Goal: Complete application form

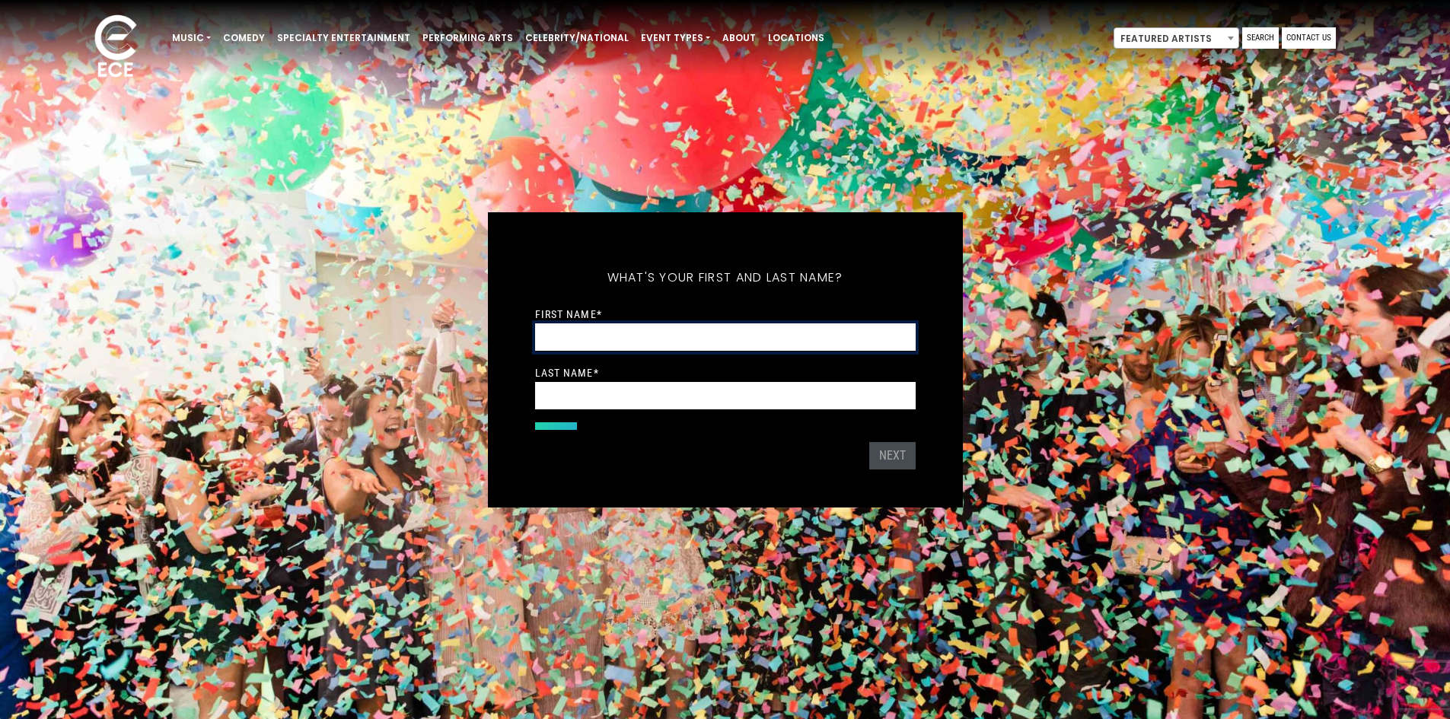
click at [662, 334] on input "First Name *" at bounding box center [725, 337] width 381 height 28
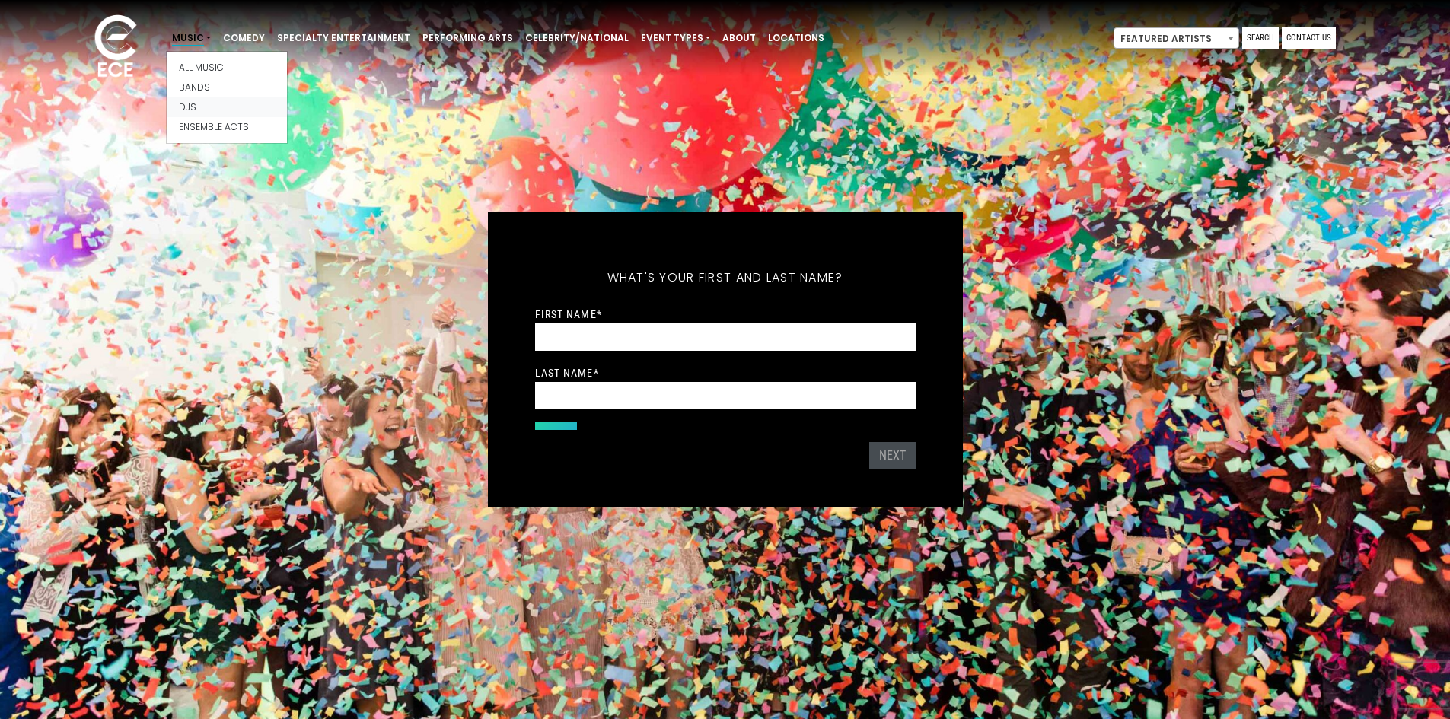
click at [186, 110] on link "Djs" at bounding box center [227, 107] width 120 height 20
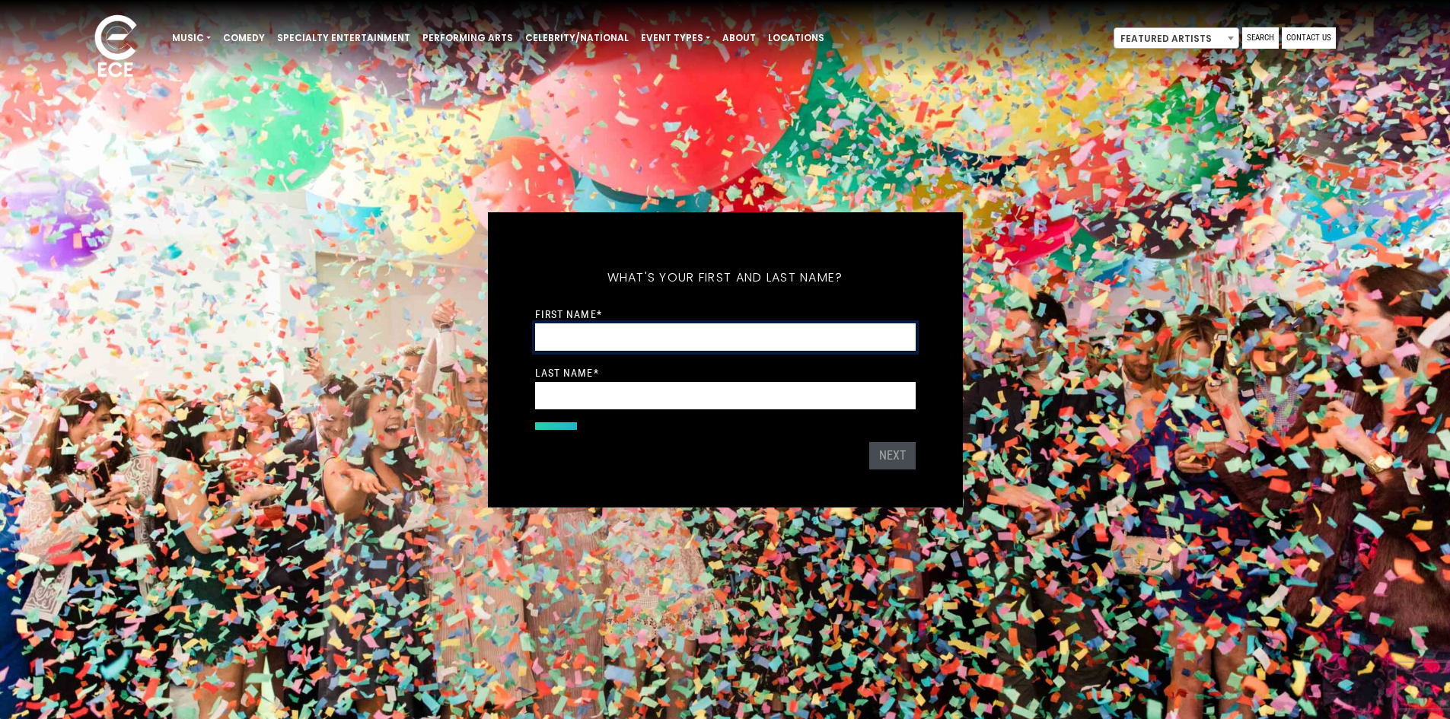
click at [582, 328] on input "First Name *" at bounding box center [725, 337] width 381 height 28
type input "*"
type input "*******"
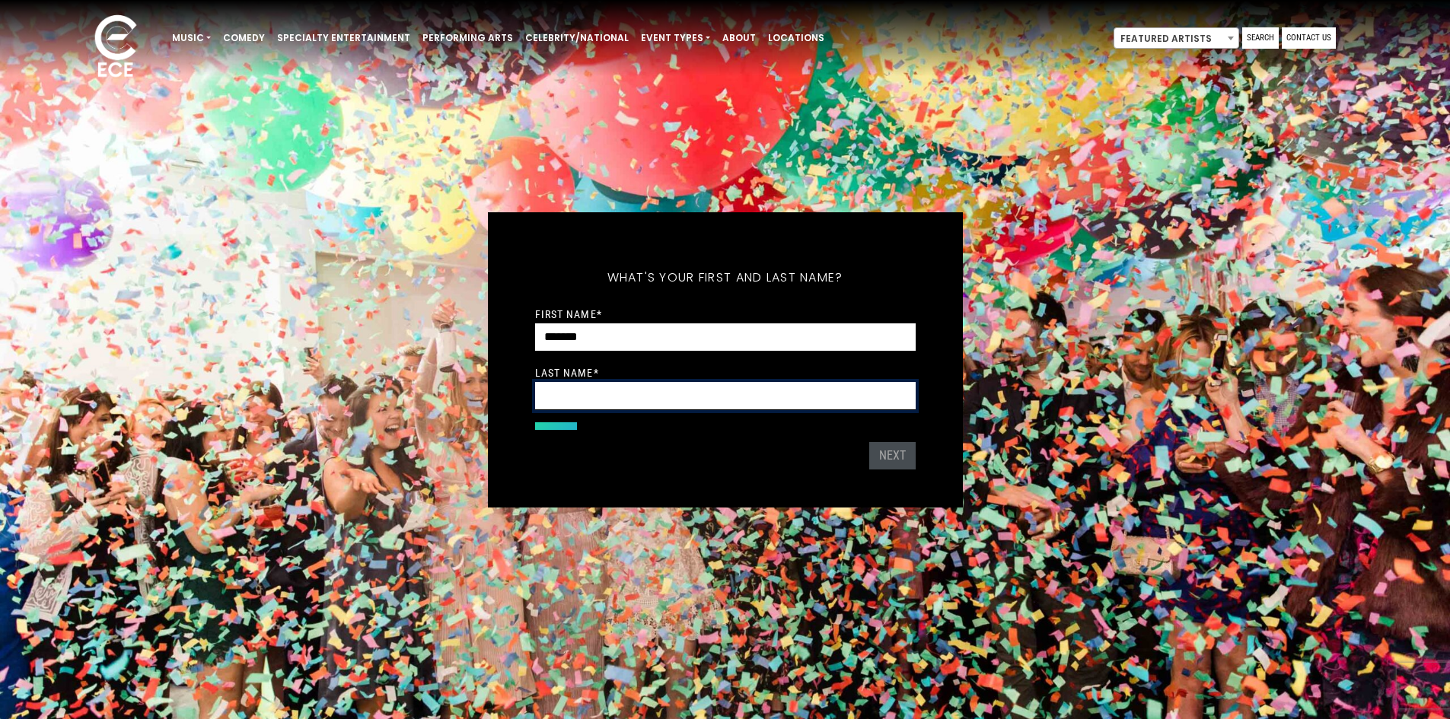
click at [581, 390] on input "Last Name *" at bounding box center [725, 396] width 381 height 28
type input "*******"
click at [882, 451] on button "Next" at bounding box center [892, 455] width 46 height 27
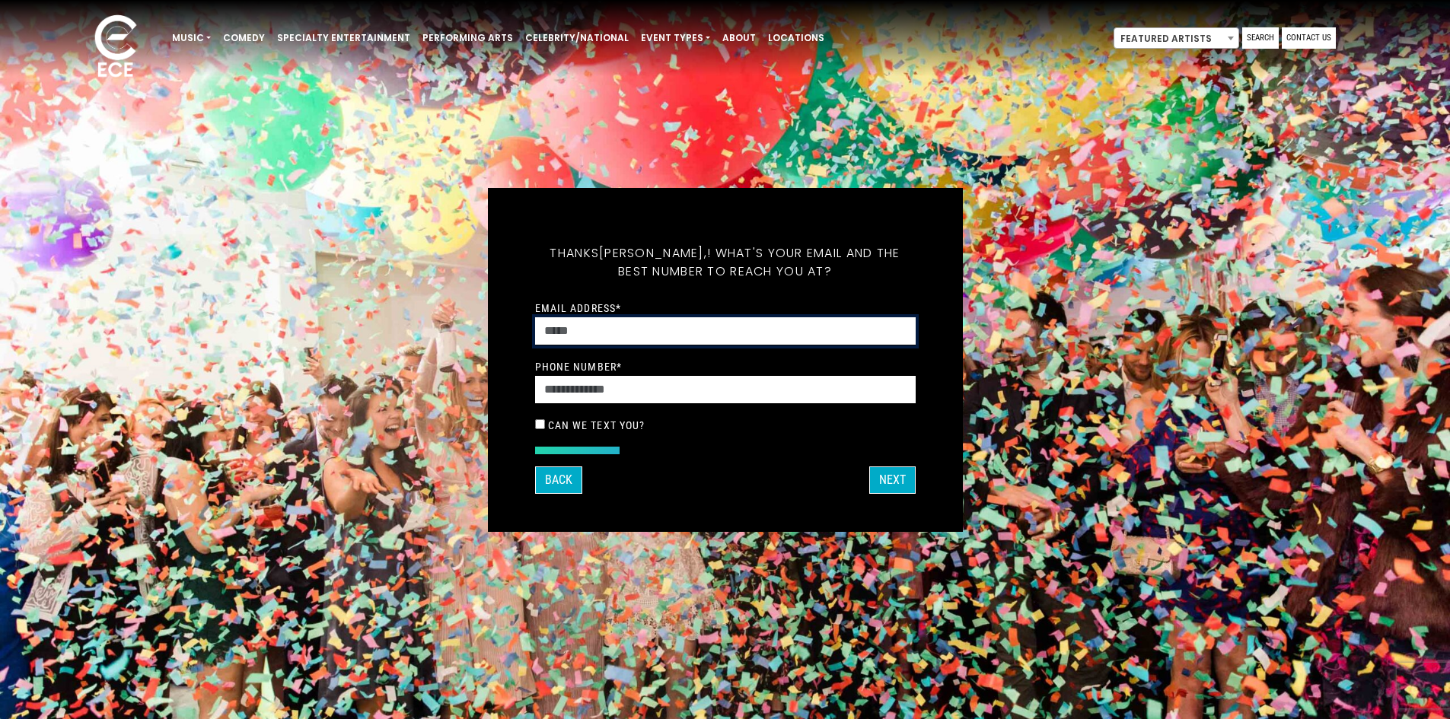
click at [591, 324] on input "Email Address *" at bounding box center [725, 331] width 381 height 28
type input "*"
click at [553, 479] on button "Back" at bounding box center [558, 480] width 47 height 27
